Goal: Task Accomplishment & Management: Use online tool/utility

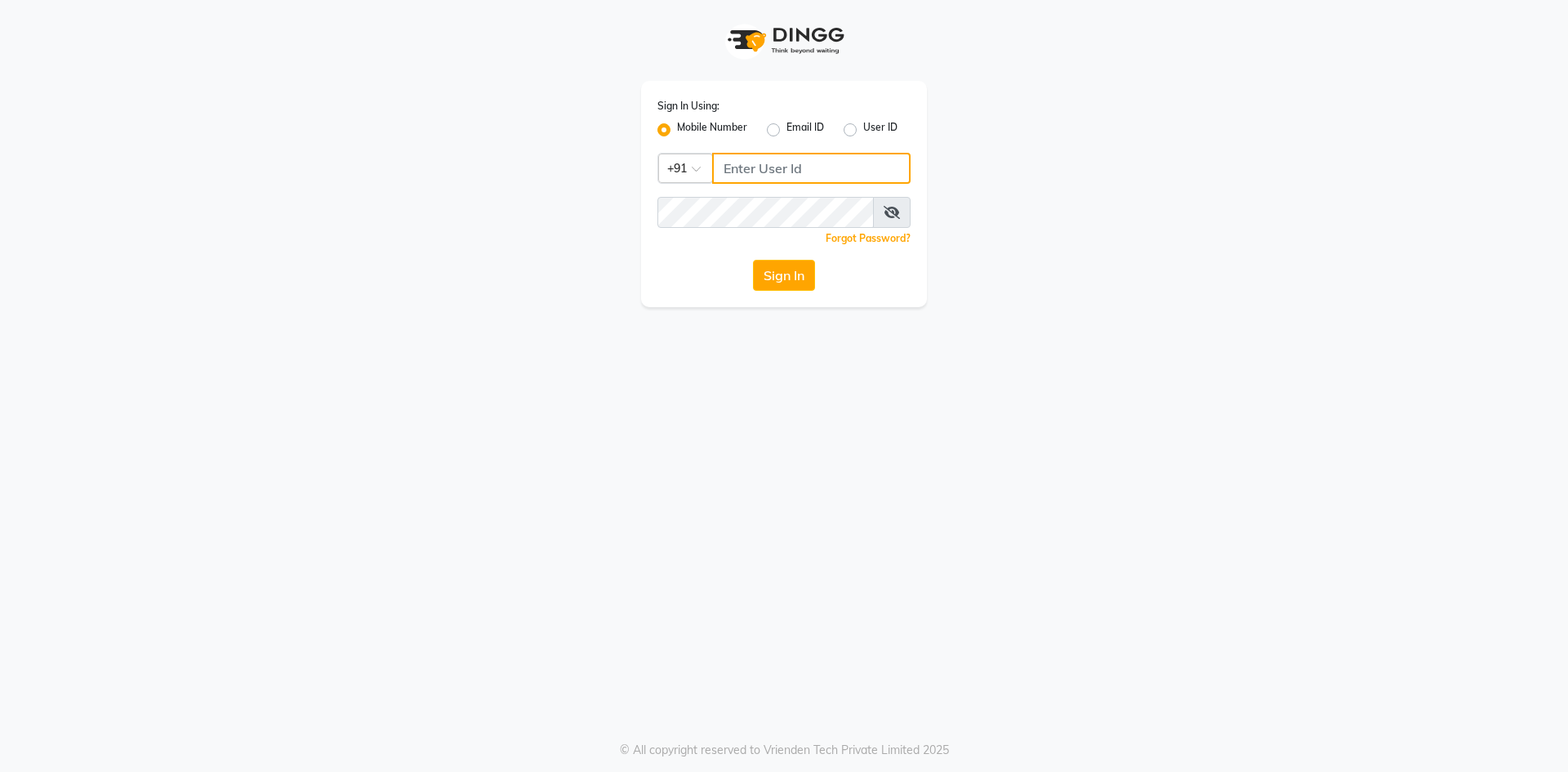
click at [723, 169] on input "Username" at bounding box center [811, 168] width 199 height 31
type input "6363023896"
click at [753, 260] on button "Sign In" at bounding box center [784, 275] width 62 height 31
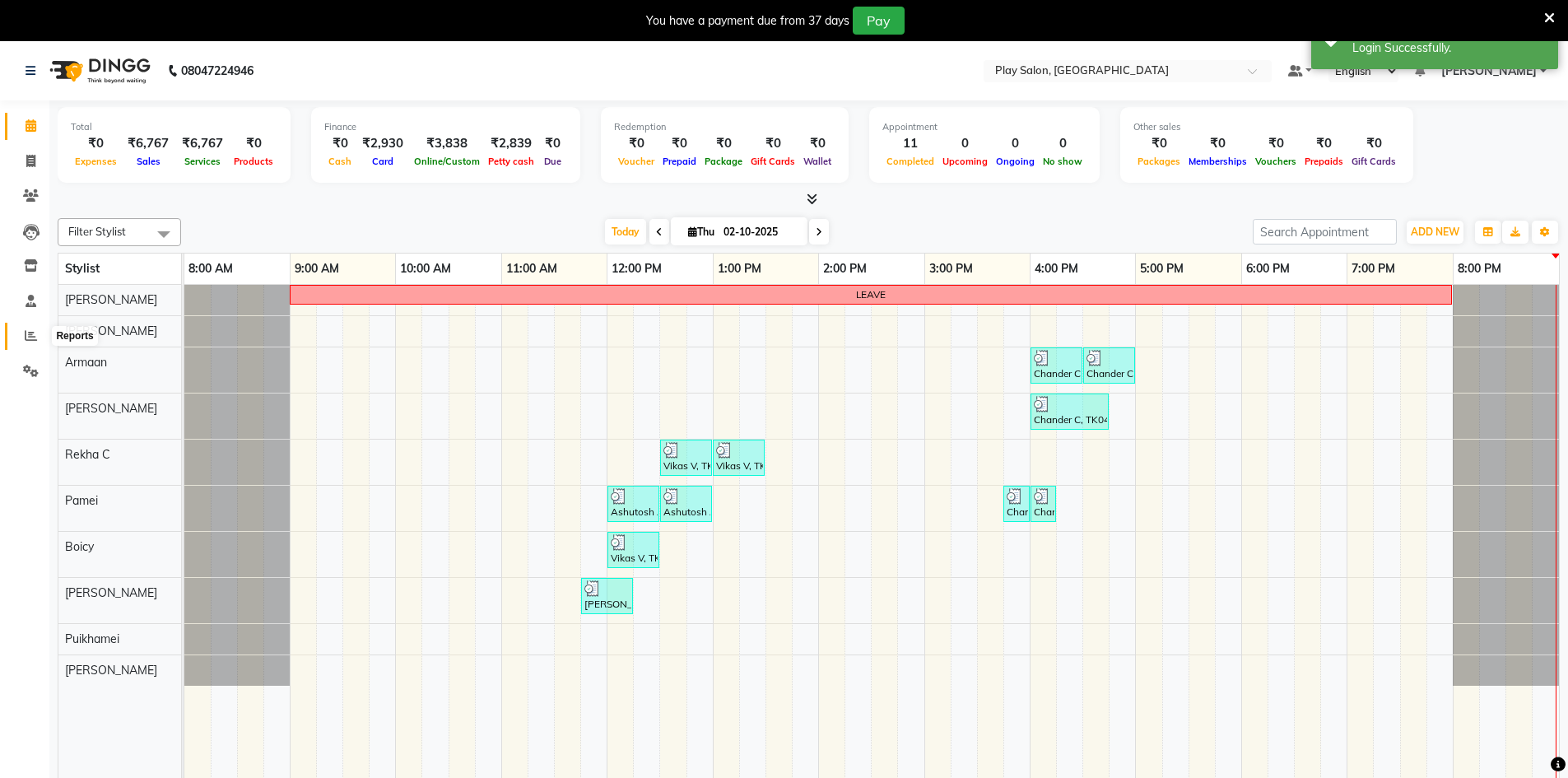
click at [29, 339] on icon at bounding box center [30, 335] width 12 height 12
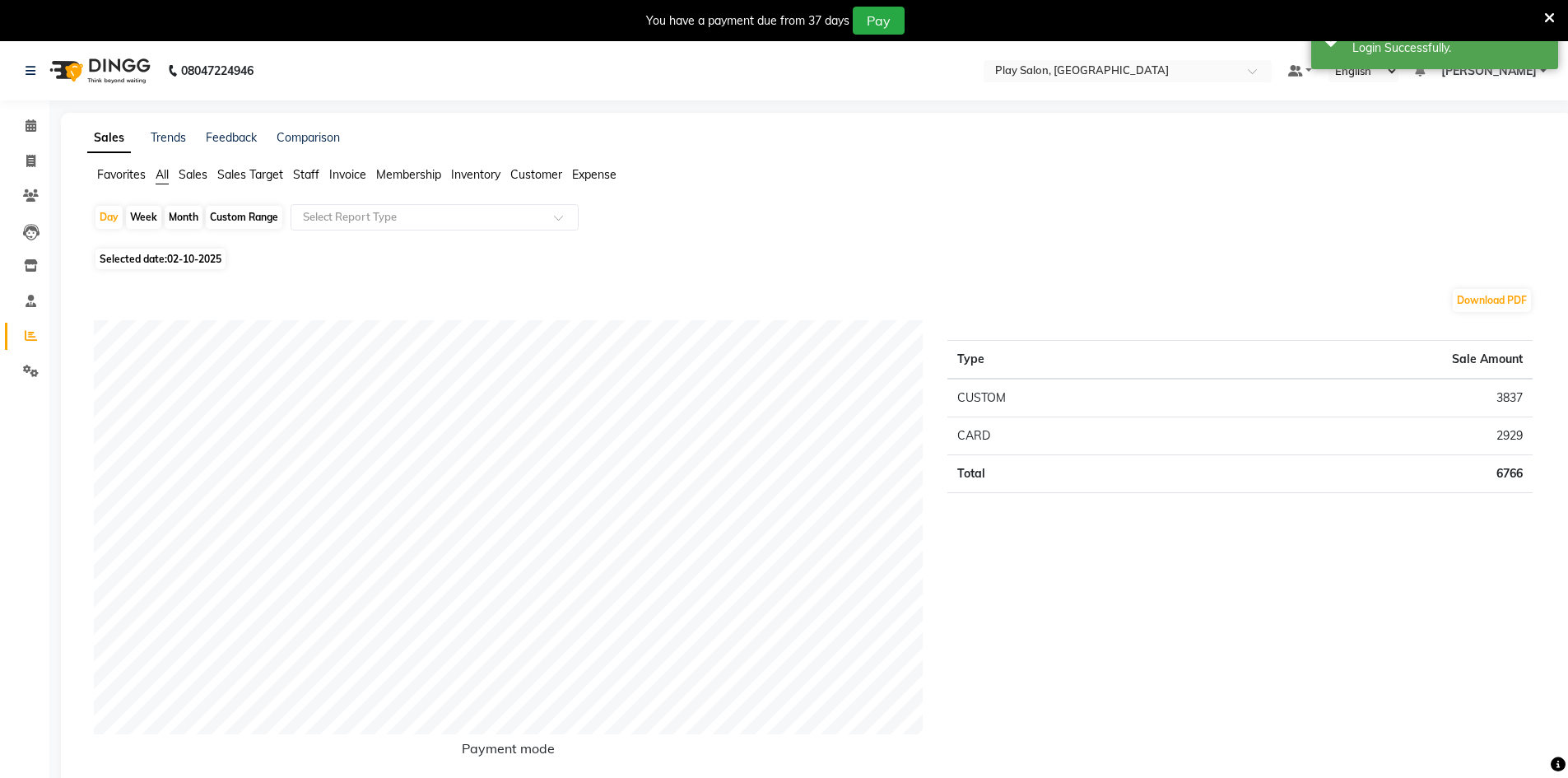
click at [312, 172] on span "Staff" at bounding box center [306, 174] width 26 height 15
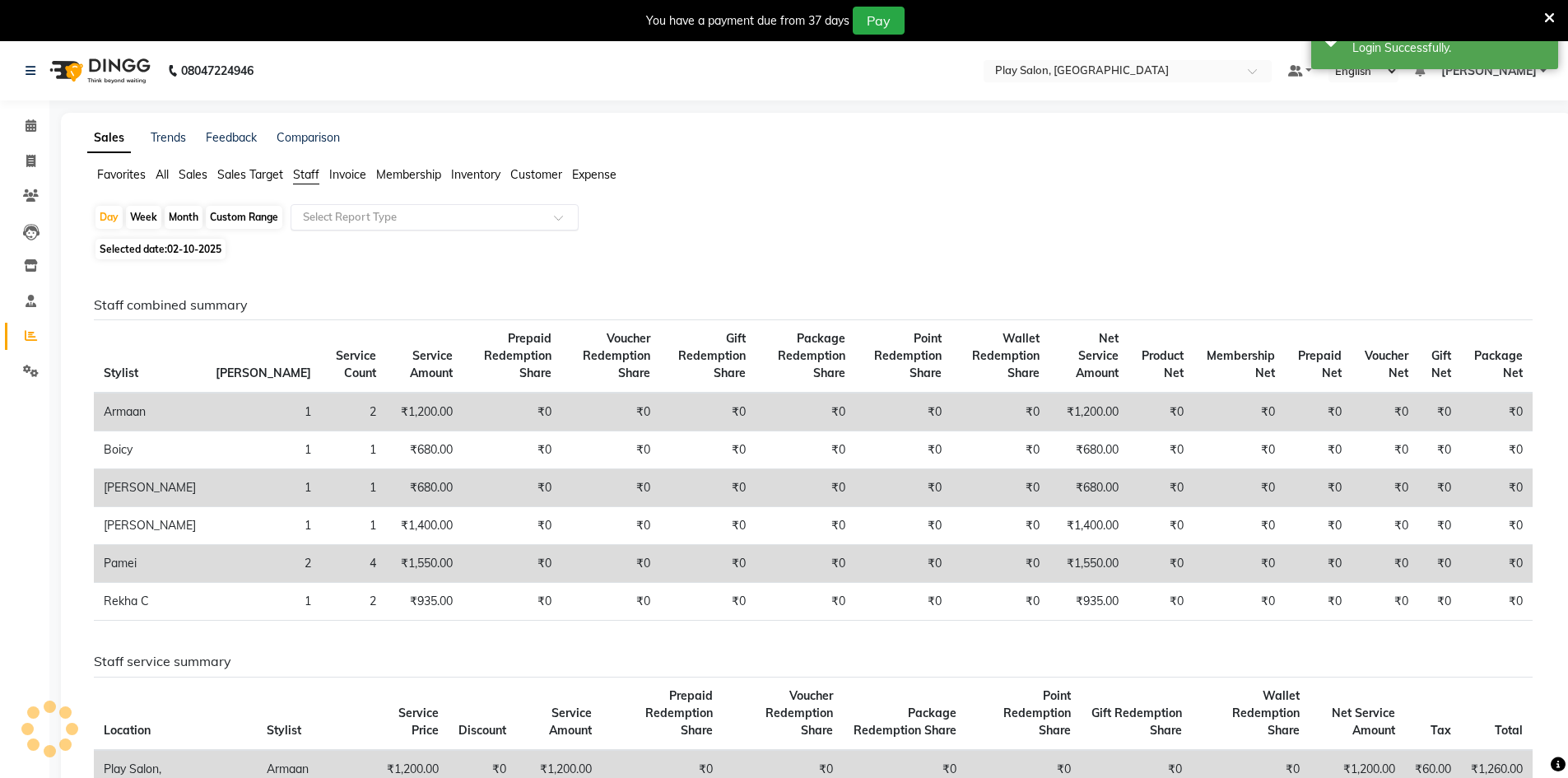
click at [324, 216] on input "text" at bounding box center [418, 217] width 237 height 16
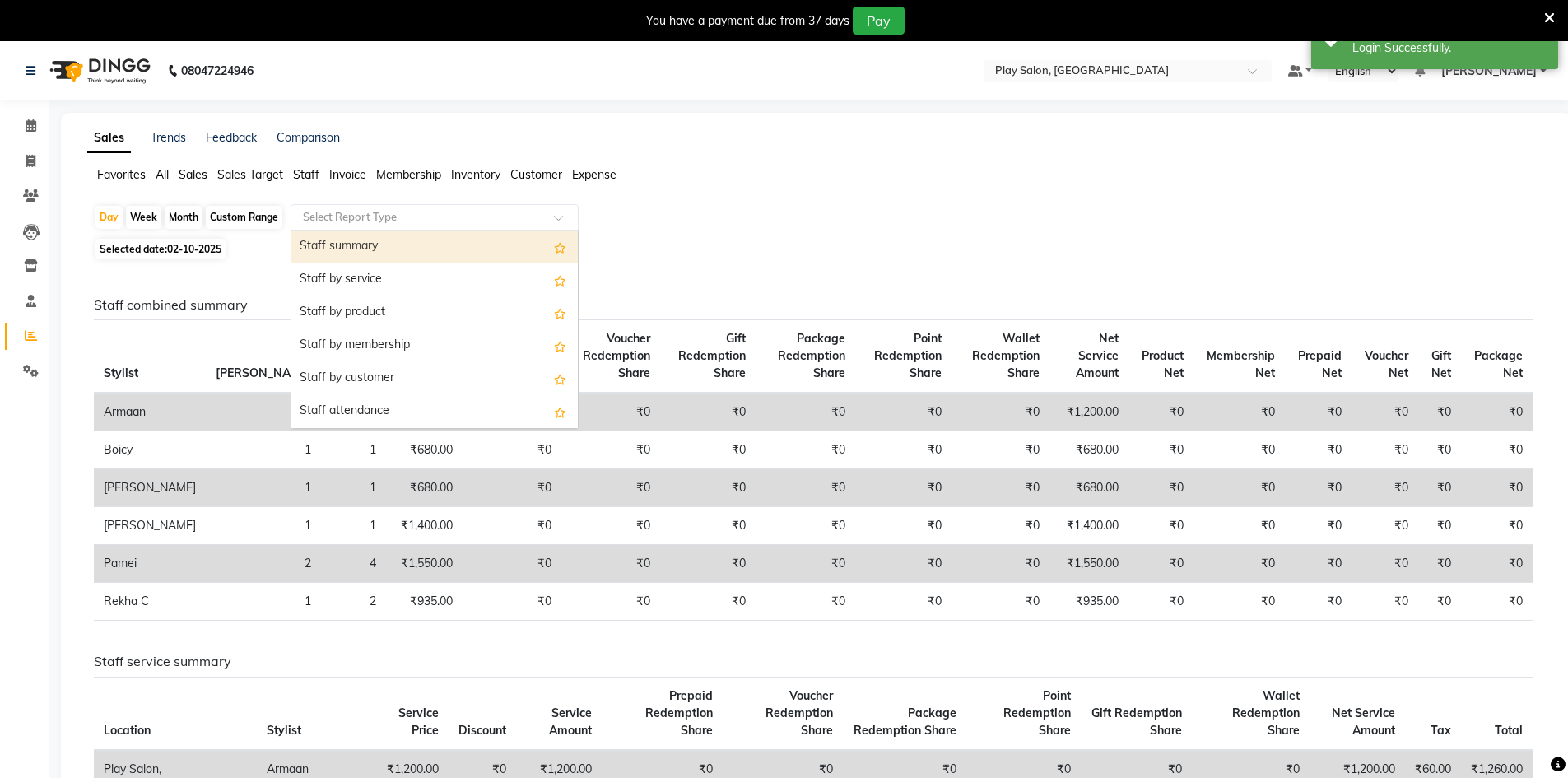
click at [363, 243] on div "Staff summary" at bounding box center [434, 247] width 287 height 33
select select "full_report"
select select "csv"
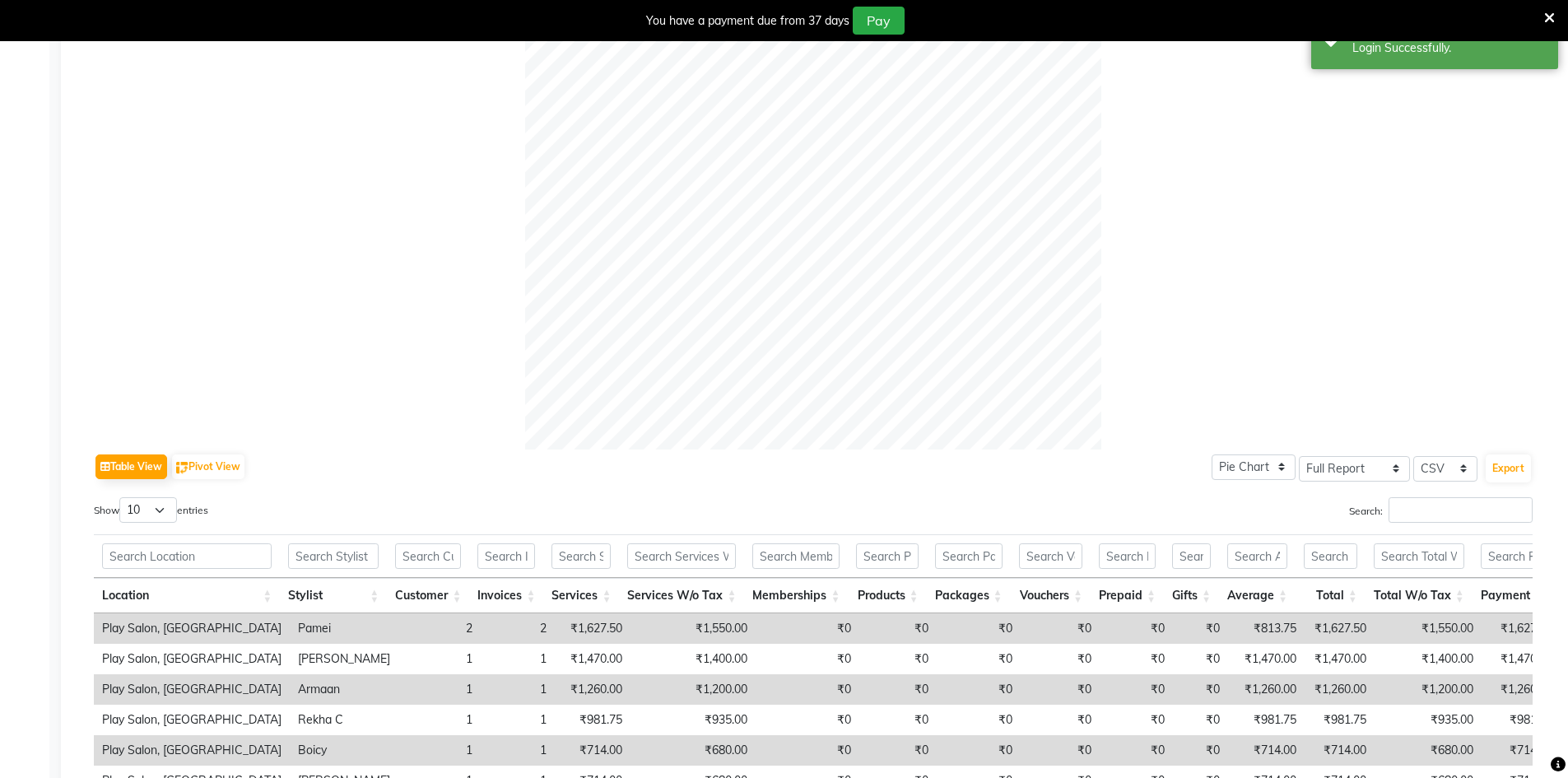
scroll to position [591, 0]
